Goal: Task Accomplishment & Management: Use online tool/utility

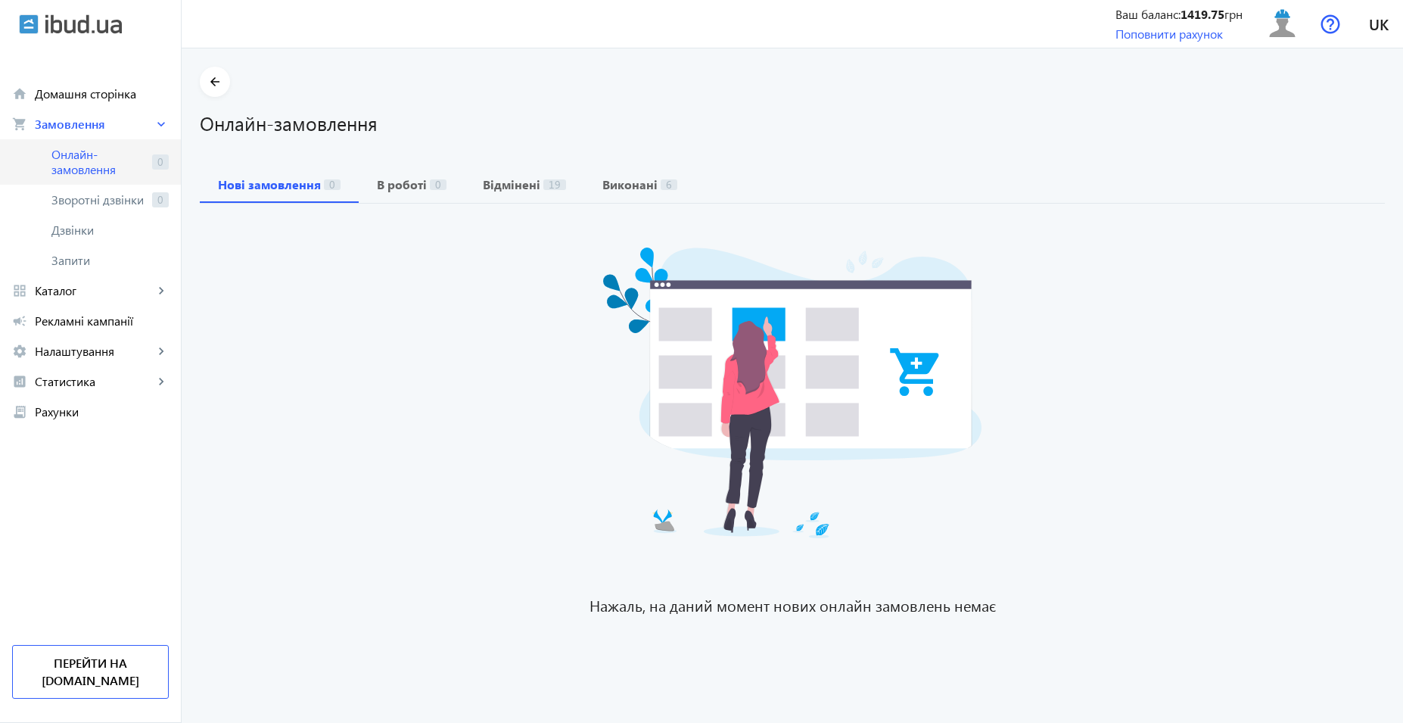
click at [132, 168] on span "Онлайн-замовлення" at bounding box center [98, 162] width 95 height 30
